Goal: Task Accomplishment & Management: Manage account settings

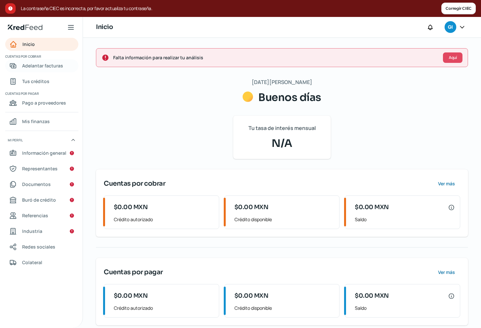
click at [53, 68] on span "Adelantar facturas" at bounding box center [42, 65] width 41 height 8
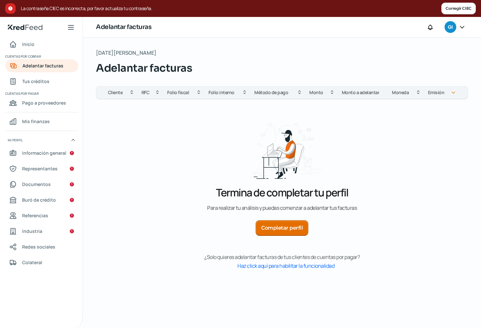
click at [276, 228] on button "Completar perfil" at bounding box center [282, 228] width 53 height 16
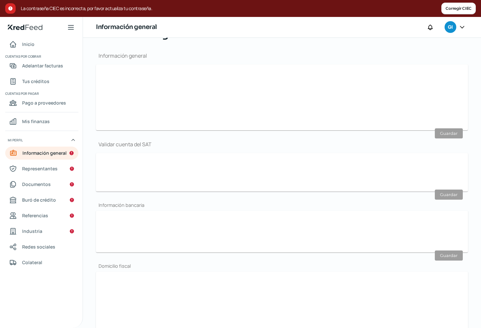
type input "[EMAIL_ADDRESS][DOMAIN_NAME]"
type input "AICG880304790"
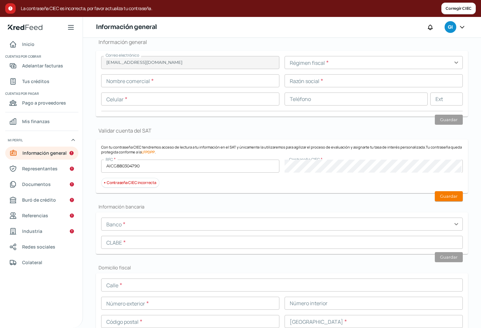
scroll to position [78, 0]
click at [45, 165] on span "Representantes" at bounding box center [39, 168] width 35 height 8
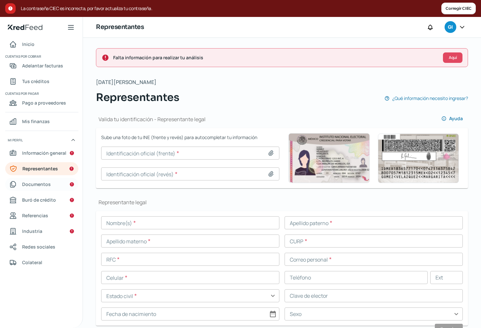
click at [43, 184] on span "Documentos" at bounding box center [36, 184] width 29 height 8
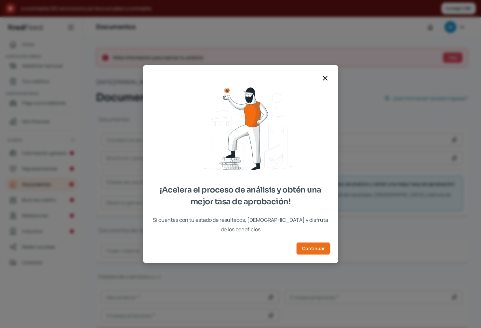
click at [314, 246] on span "Continuar" at bounding box center [313, 248] width 22 height 5
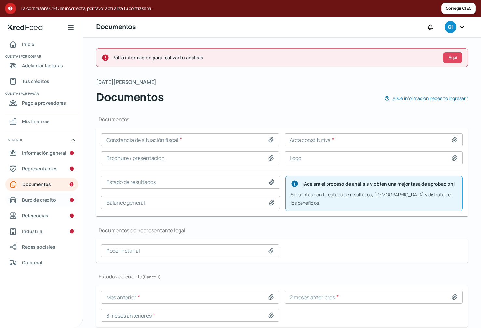
click at [44, 199] on span "Buró de crédito" at bounding box center [39, 200] width 34 height 8
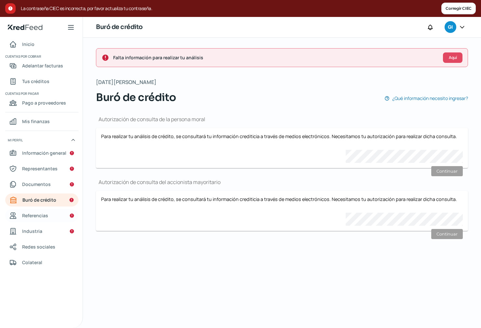
click at [49, 213] on link "Referencias" at bounding box center [41, 215] width 73 height 13
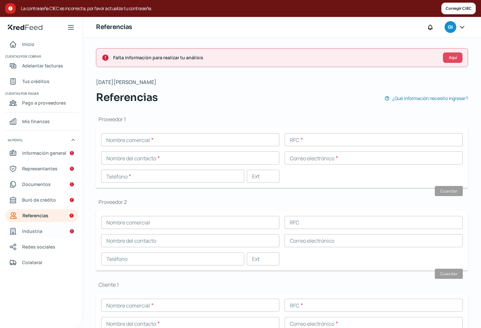
click at [45, 228] on link "Industria" at bounding box center [41, 230] width 73 height 13
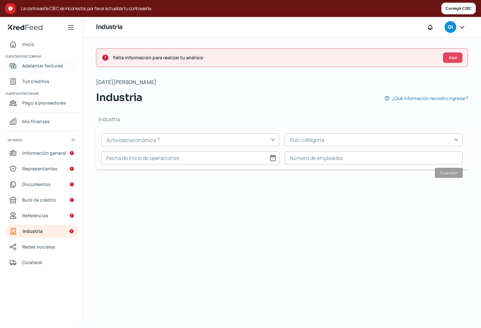
click at [48, 64] on span "Adelantar facturas" at bounding box center [42, 65] width 41 height 8
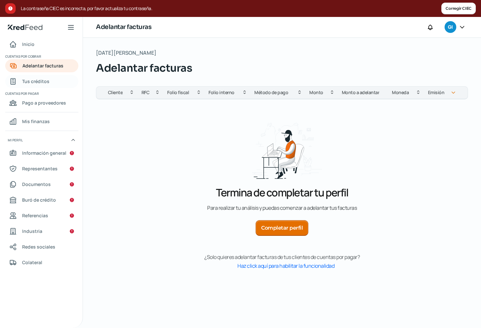
click at [48, 79] on span "Tus créditos" at bounding box center [35, 81] width 27 height 8
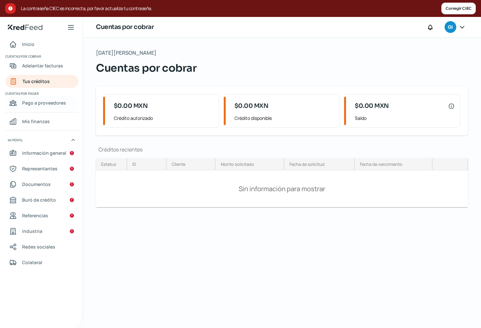
click at [42, 102] on span "Pago a proveedores" at bounding box center [44, 103] width 44 height 8
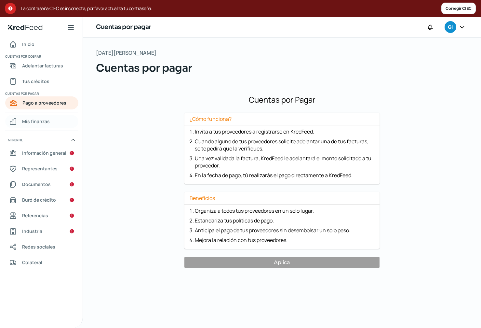
click at [37, 120] on span "Mis finanzas" at bounding box center [36, 121] width 28 height 8
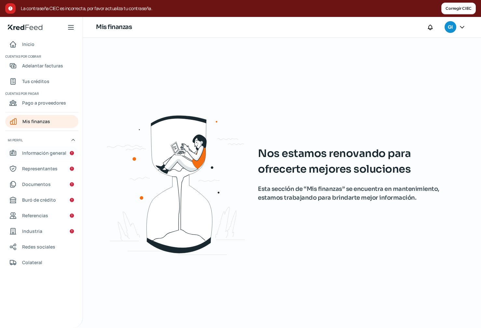
click at [34, 151] on span "Información general" at bounding box center [44, 153] width 44 height 8
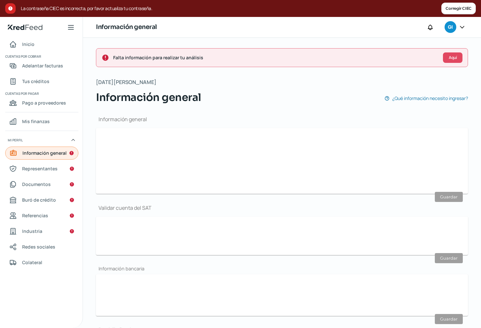
type input "[EMAIL_ADDRESS][DOMAIN_NAME]"
type input "AICG880304790"
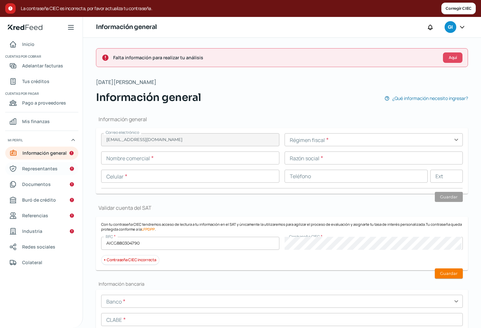
click at [52, 168] on span "Representantes" at bounding box center [39, 168] width 35 height 8
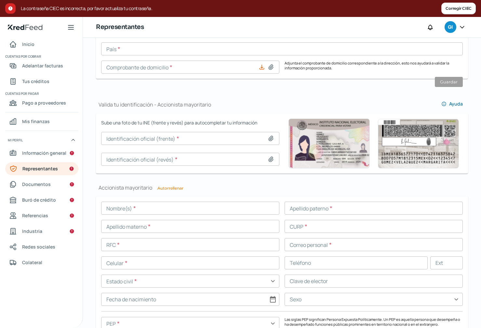
scroll to position [477, 0]
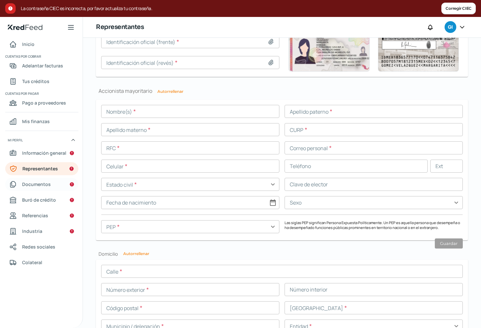
click at [30, 185] on span "Documentos" at bounding box center [36, 184] width 29 height 8
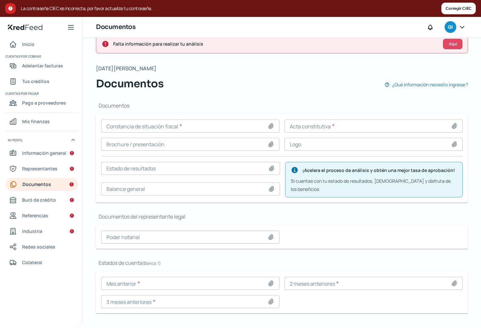
scroll to position [21, 0]
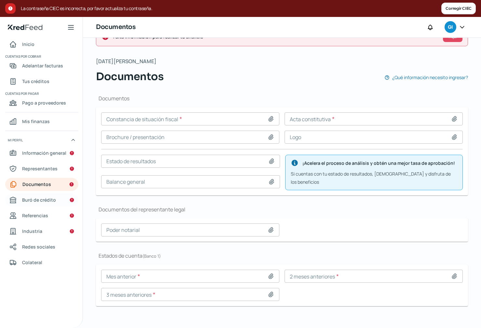
click at [47, 197] on span "Buró de crédito" at bounding box center [39, 200] width 34 height 8
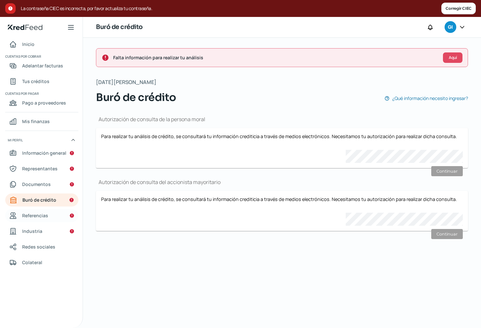
click at [42, 210] on link "Referencias" at bounding box center [41, 215] width 73 height 13
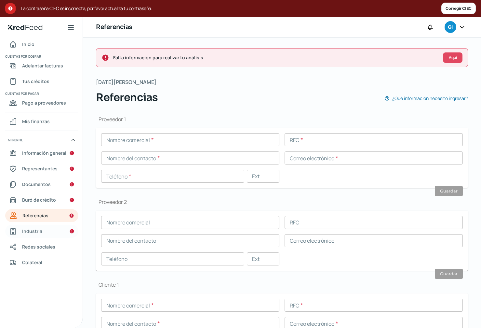
click at [34, 235] on span "Industria" at bounding box center [32, 231] width 20 height 8
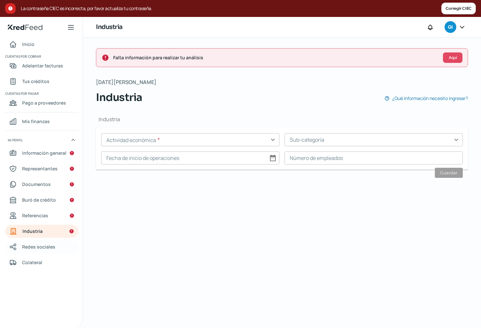
click at [34, 250] on span "Redes sociales" at bounding box center [38, 246] width 33 height 8
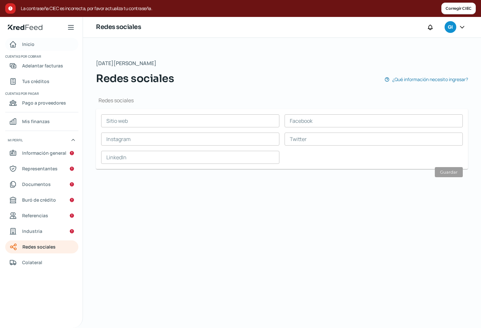
click at [37, 43] on link "Inicio" at bounding box center [41, 44] width 73 height 13
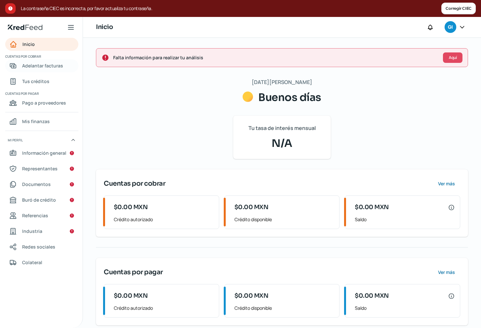
click at [41, 66] on span "Adelantar facturas" at bounding box center [42, 65] width 41 height 8
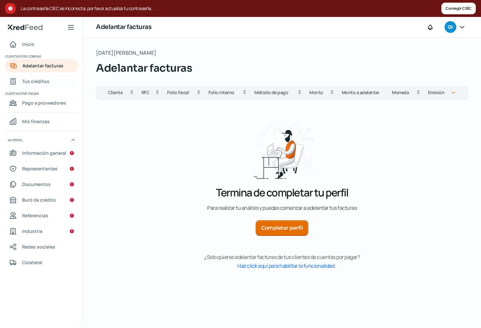
click at [40, 82] on span "Tus créditos" at bounding box center [35, 81] width 27 height 8
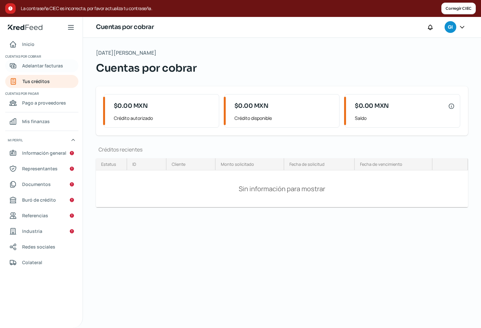
click at [52, 62] on span "Adelantar facturas" at bounding box center [42, 65] width 41 height 8
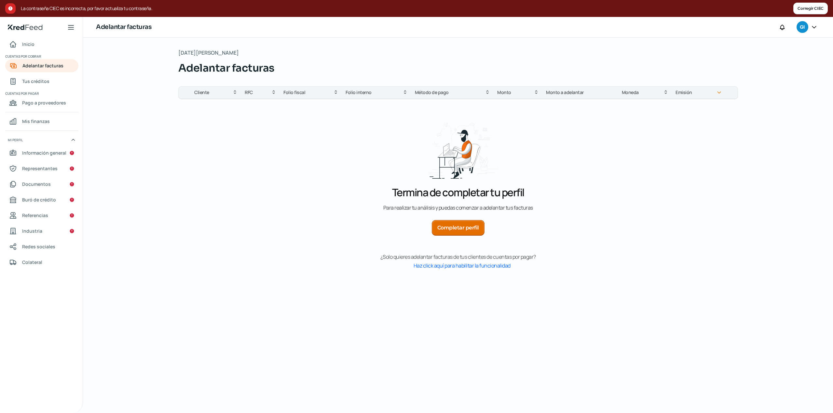
click at [481, 28] on icon at bounding box center [814, 27] width 7 height 7
click at [481, 102] on span "Cerrar sesión" at bounding box center [757, 105] width 29 height 8
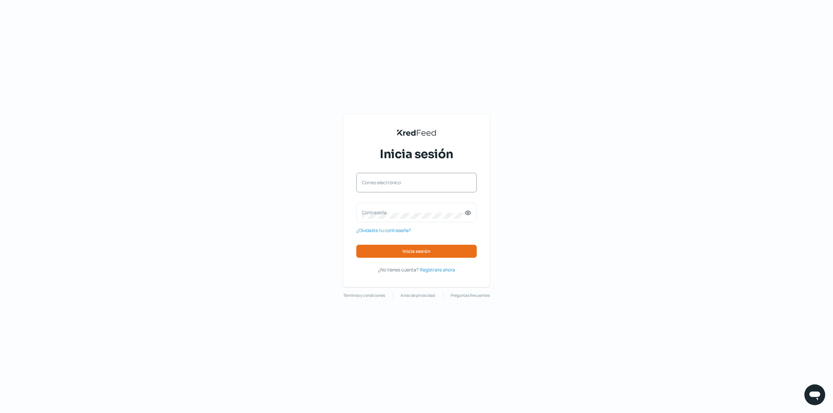
click at [406, 191] on div "Correo electrónico" at bounding box center [416, 183] width 120 height 20
type input "[EMAIL_ADDRESS][DOMAIN_NAME]"
